Goal: Task Accomplishment & Management: Complete application form

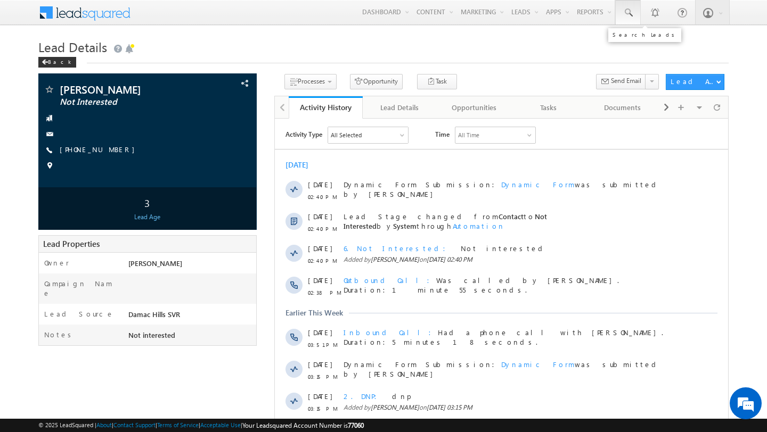
click at [626, 15] on span at bounding box center [627, 12] width 11 height 11
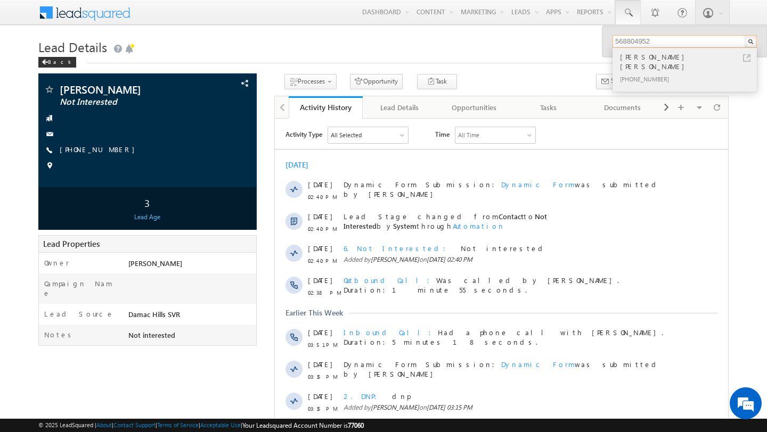
type input "568804952"
click at [661, 72] on div "[PHONE_NUMBER]" at bounding box center [689, 78] width 143 height 13
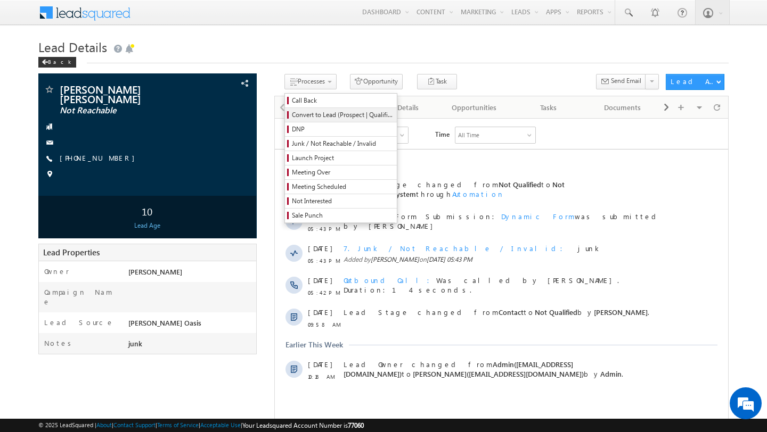
click at [315, 116] on span "Convert to Lead (Prospect | Qualified)" at bounding box center [342, 115] width 101 height 10
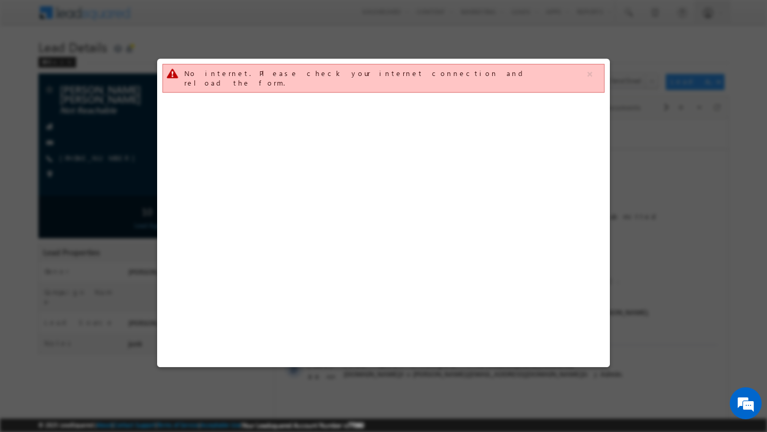
click at [58, 163] on div at bounding box center [383, 216] width 767 height 432
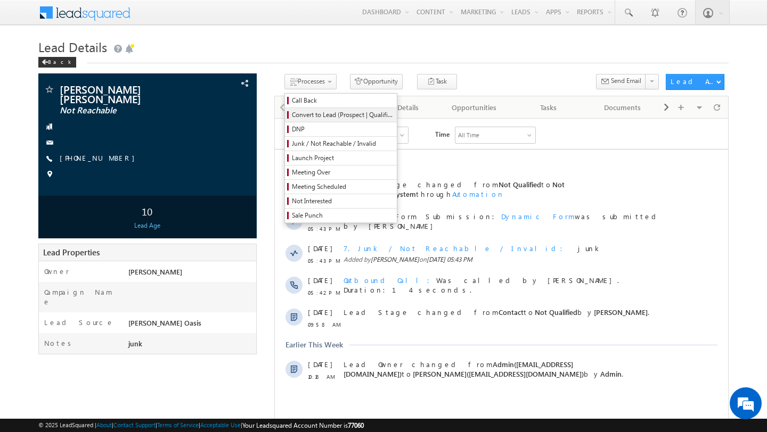
click at [308, 117] on span "Convert to Lead (Prospect | Qualified)" at bounding box center [342, 115] width 101 height 10
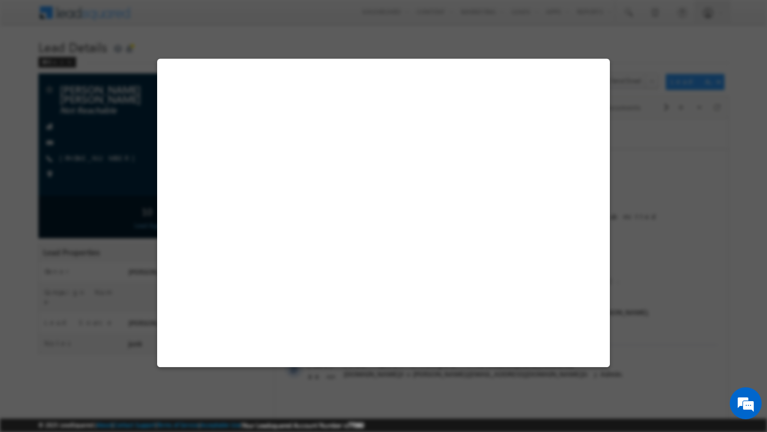
select select "Not Reachable"
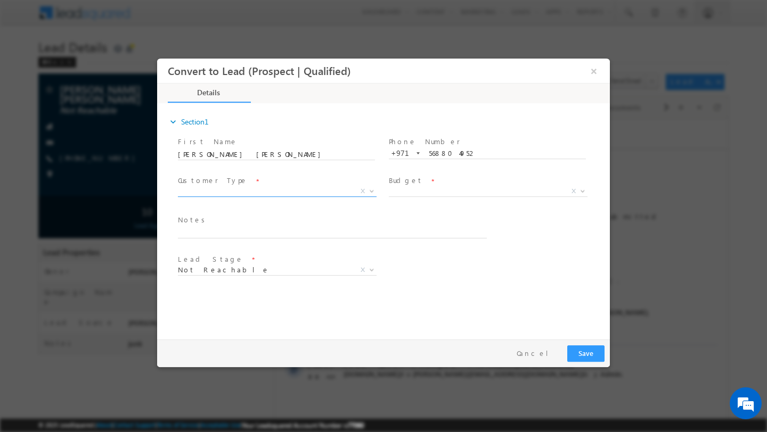
click at [351, 192] on span "X" at bounding box center [277, 191] width 199 height 11
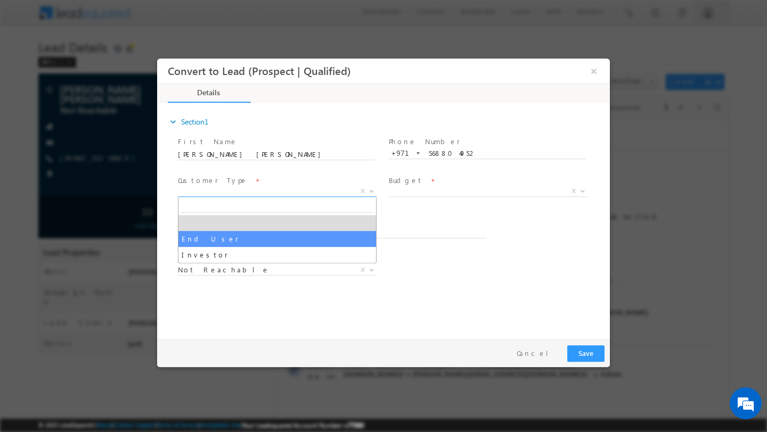
select select "End User"
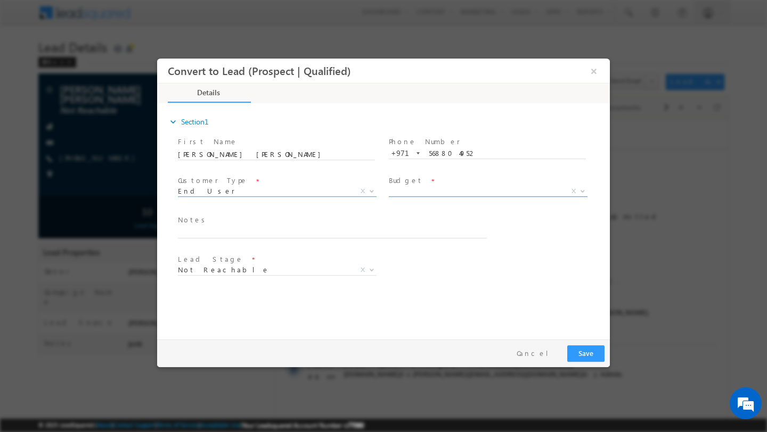
click at [461, 191] on span "X" at bounding box center [488, 191] width 199 height 11
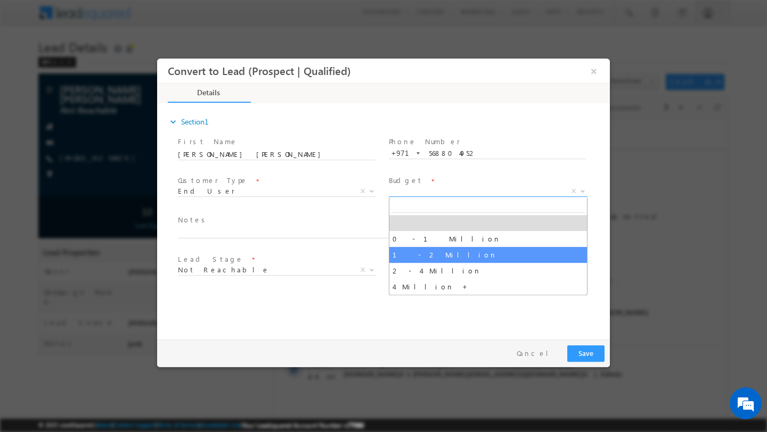
select select "1 - 2 Million"
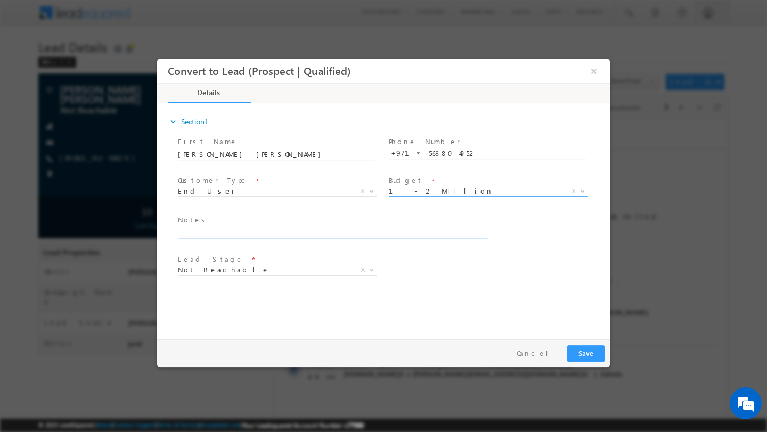
click at [251, 232] on textarea at bounding box center [332, 232] width 309 height 12
click at [318, 302] on div "expand_more Section1 First Name *" at bounding box center [385, 220] width 447 height 230
click at [364, 234] on textarea "Good Client works in bank , not very probable they will come" at bounding box center [332, 232] width 309 height 12
type textarea "Good Client works in bank , not very probable they will come , [DEMOGRAPHIC_DAT…"
click at [441, 274] on div "Lead Stage * Contact Prospect Qualified Meeting Sale Done Not Interested Not Re…" at bounding box center [393, 271] width 434 height 39
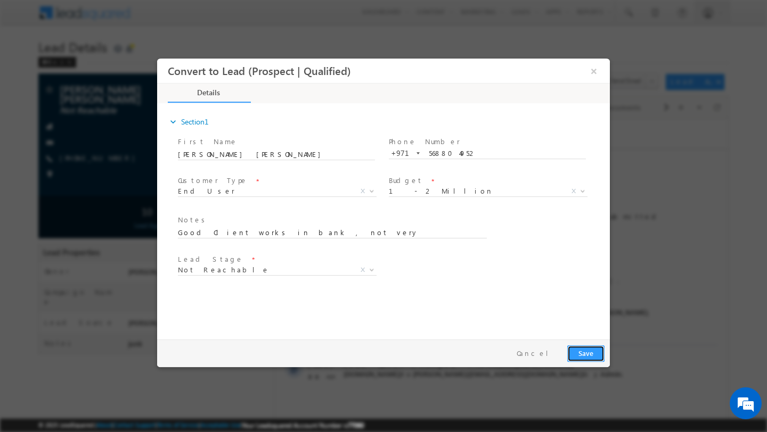
click at [584, 347] on button "Save" at bounding box center [585, 353] width 37 height 17
